Goal: Information Seeking & Learning: Learn about a topic

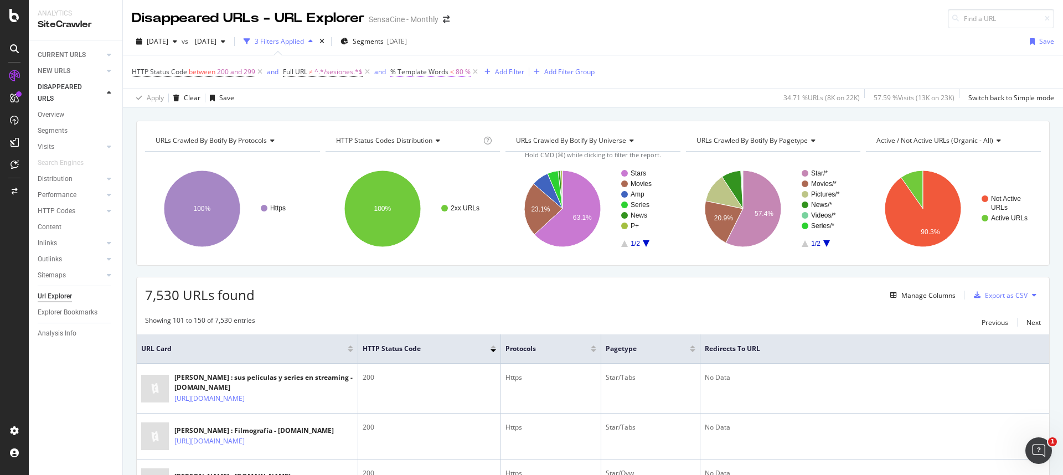
click at [438, 73] on span "% Template Words" at bounding box center [419, 71] width 58 height 9
click at [405, 117] on input "80" at bounding box center [461, 118] width 122 height 18
type input "75"
click at [507, 140] on div "Apply" at bounding box center [513, 141] width 17 height 9
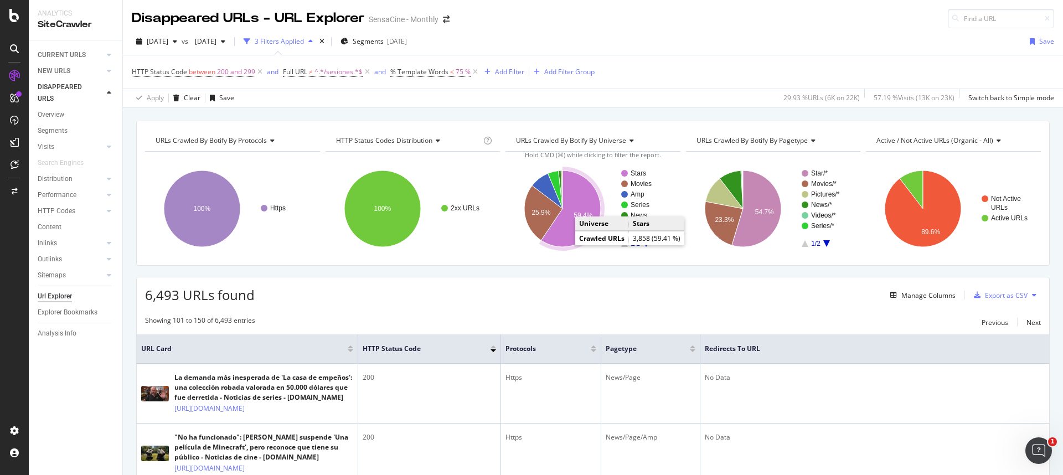
click at [569, 231] on icon "A chart." at bounding box center [570, 209] width 59 height 76
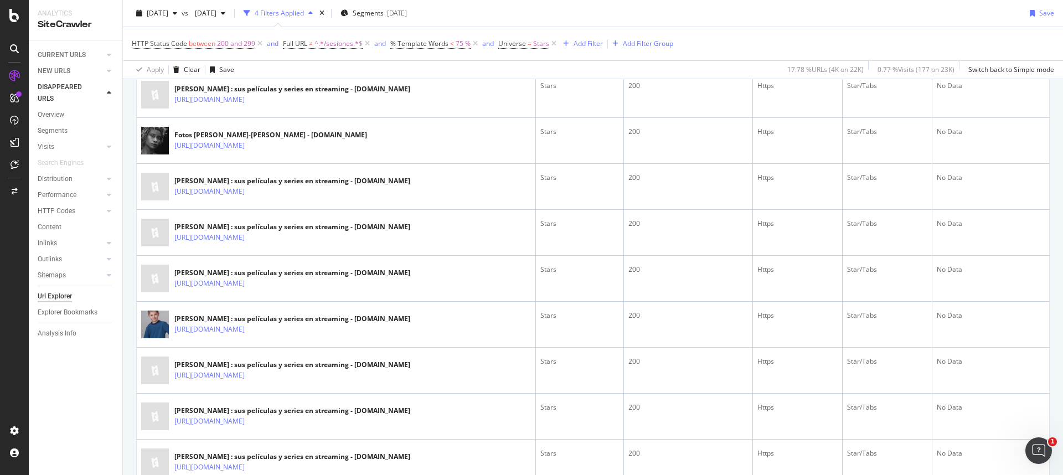
scroll to position [316, 0]
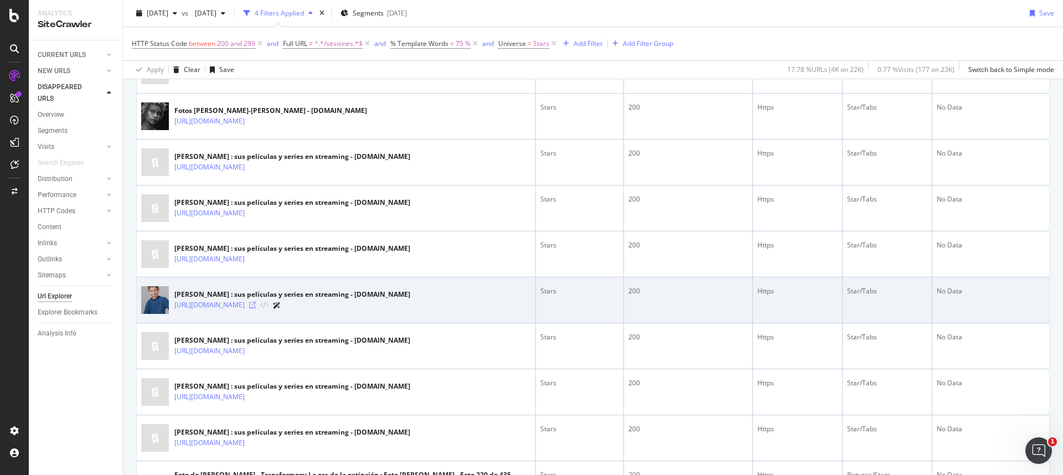
click at [256, 302] on icon at bounding box center [252, 305] width 7 height 7
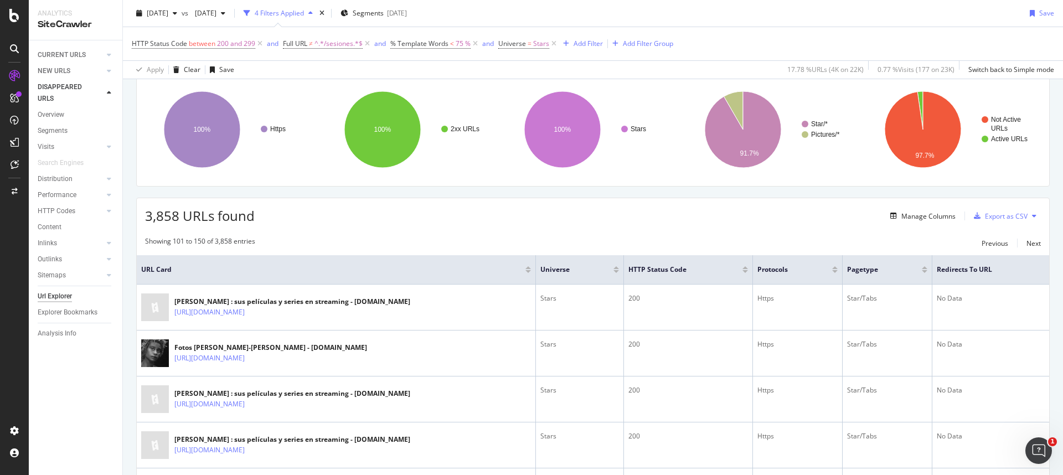
scroll to position [0, 0]
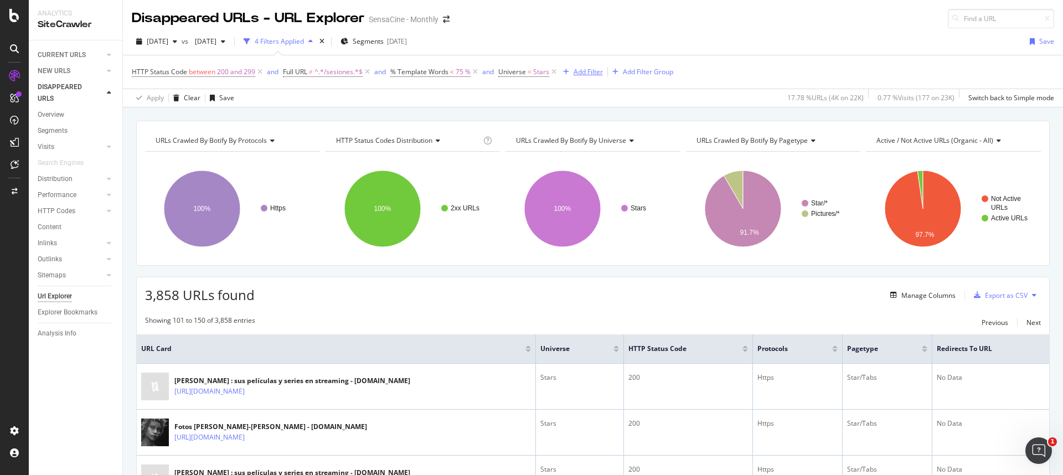
click at [580, 71] on div "Add Filter" at bounding box center [588, 71] width 29 height 9
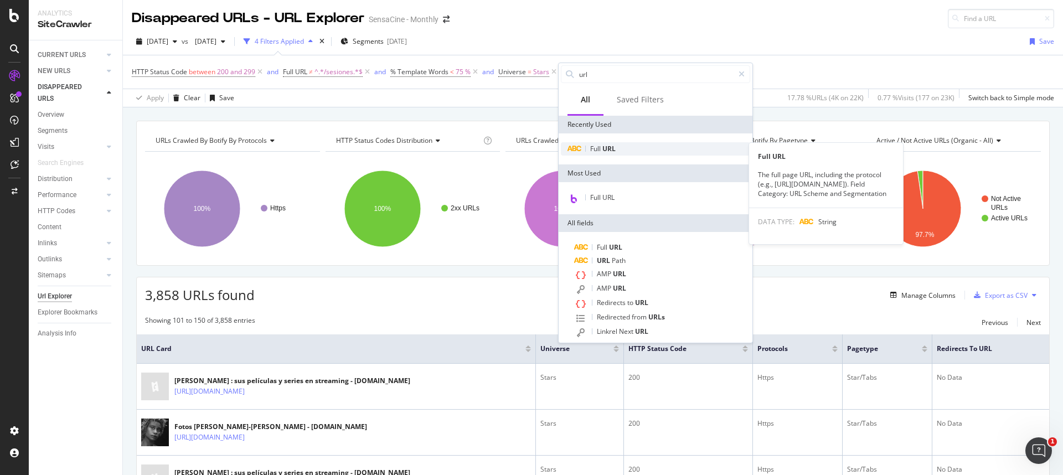
type input "url"
click at [626, 146] on div "Full URL" at bounding box center [655, 148] width 189 height 13
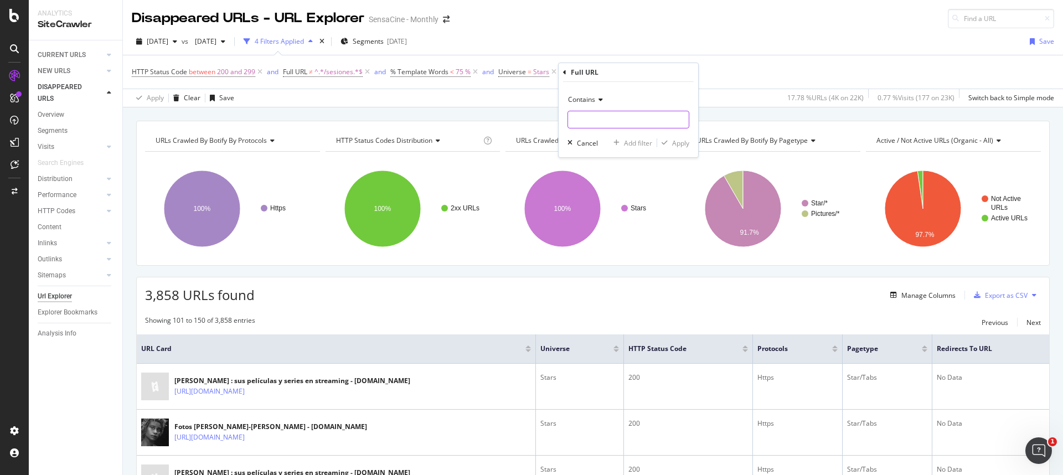
click at [610, 125] on input "text" at bounding box center [628, 120] width 121 height 18
type input "/streaming"
click at [678, 146] on div "Apply" at bounding box center [680, 142] width 17 height 9
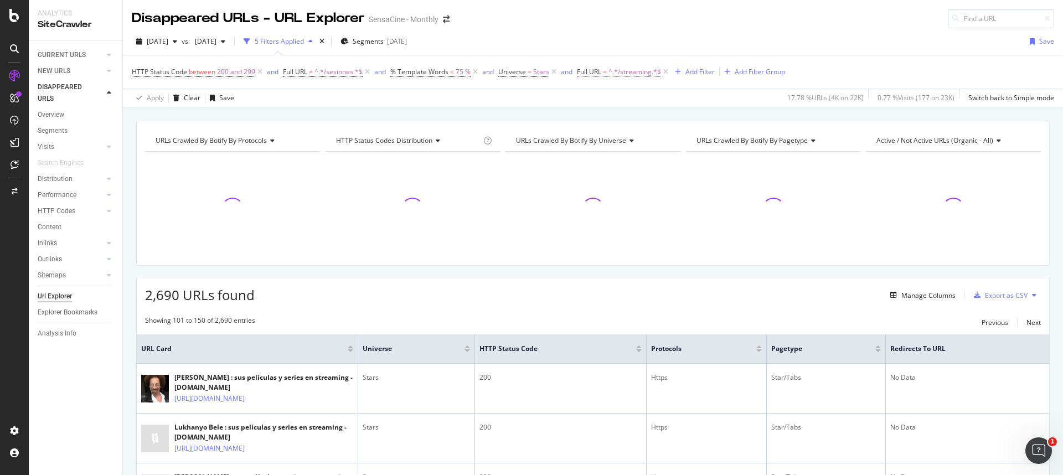
click at [613, 74] on span "^.*/streaming.*$" at bounding box center [634, 72] width 53 height 16
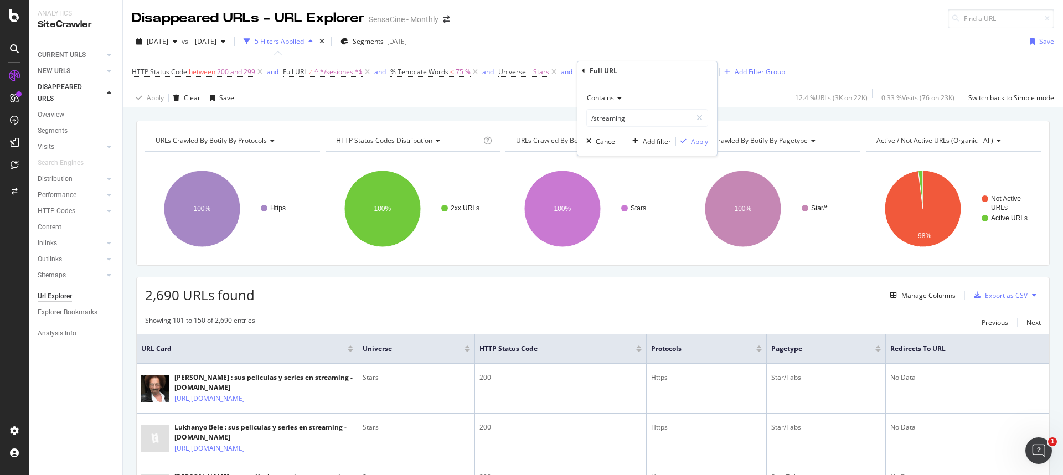
click at [616, 96] on icon at bounding box center [618, 98] width 8 height 7
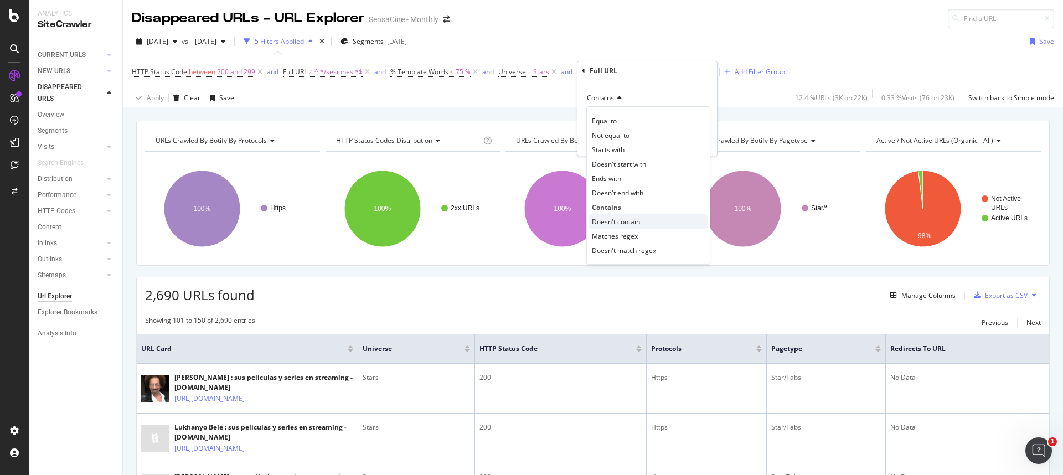
click at [619, 218] on span "Doesn't contain" at bounding box center [616, 221] width 48 height 9
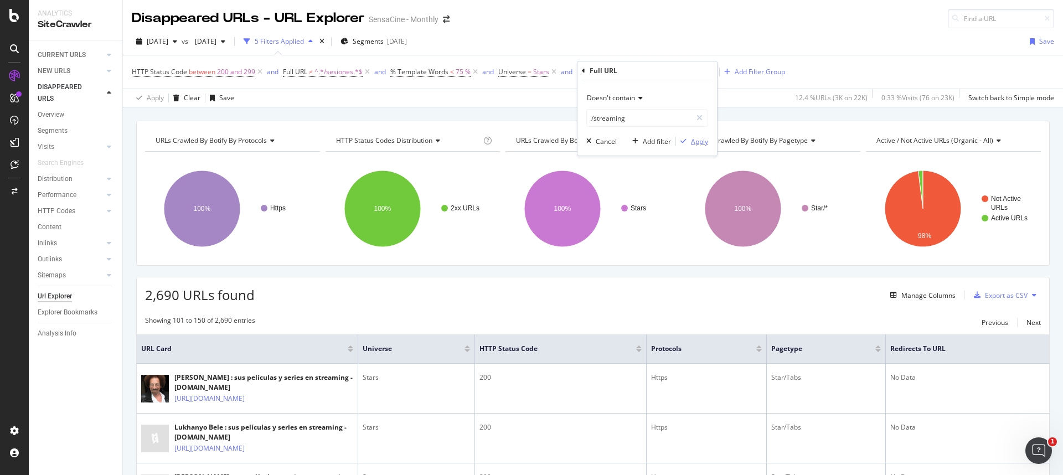
click at [690, 140] on div "button" at bounding box center [683, 141] width 15 height 7
